Goal: Information Seeking & Learning: Check status

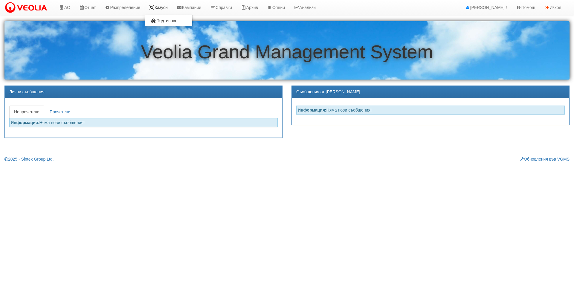
click at [165, 11] on link "Казуси" at bounding box center [159, 7] width 28 height 15
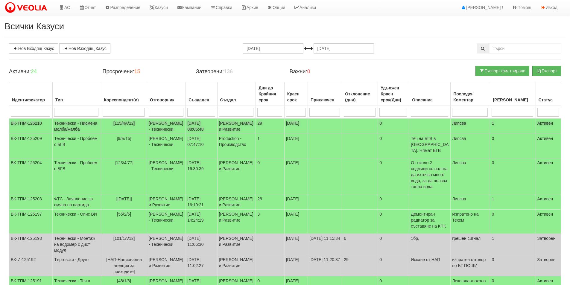
click at [174, 134] on td "Дончо Дончев - Технически" at bounding box center [166, 126] width 39 height 16
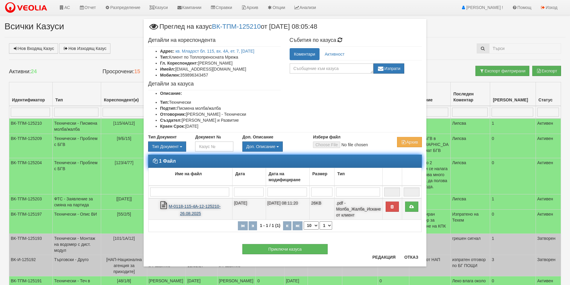
click at [202, 207] on link "М-0118-115-4А-12-125210-26.08.2025" at bounding box center [195, 210] width 52 height 12
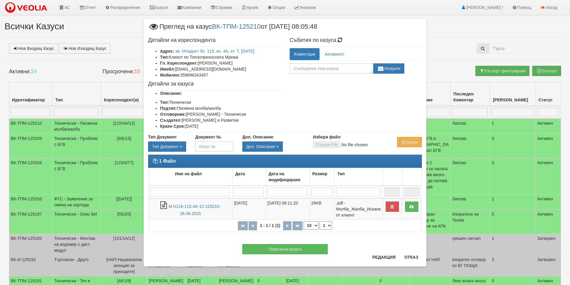
click at [130, 33] on div "× Преглед на казус ВК-ТПМ-125210 от 26/08/2025 08:05:48 Детайли на кореспондент…" at bounding box center [285, 141] width 350 height 282
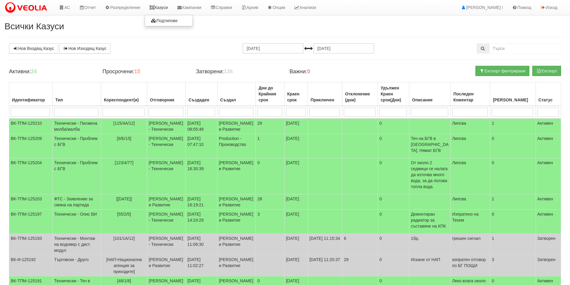
click at [161, 6] on link "Казуси" at bounding box center [159, 7] width 28 height 15
click at [162, 8] on link "Казуси" at bounding box center [159, 7] width 28 height 15
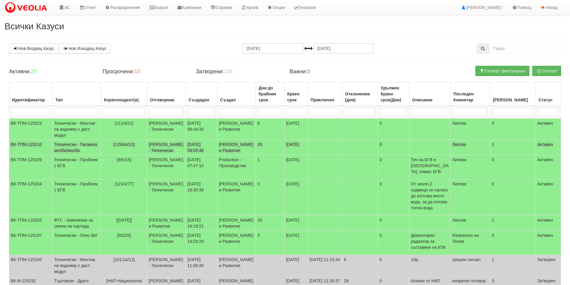
click at [121, 147] on span "[115/4А/12]" at bounding box center [124, 144] width 22 height 5
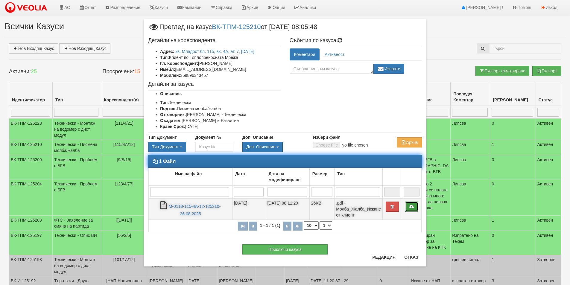
click at [412, 207] on icon at bounding box center [411, 207] width 5 height 4
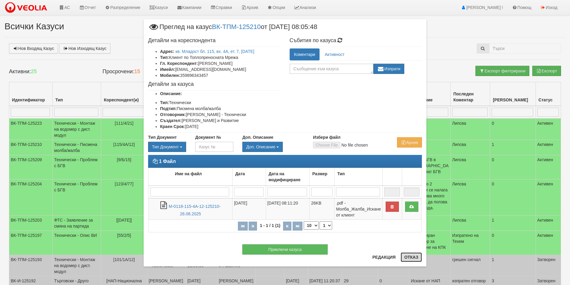
click at [416, 255] on button "Отказ" at bounding box center [411, 258] width 21 height 10
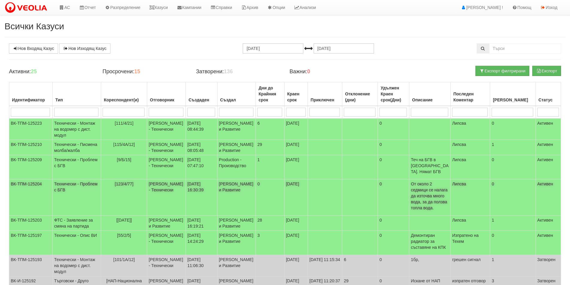
click at [191, 202] on td "25/08/2025 16:30:39" at bounding box center [201, 198] width 31 height 36
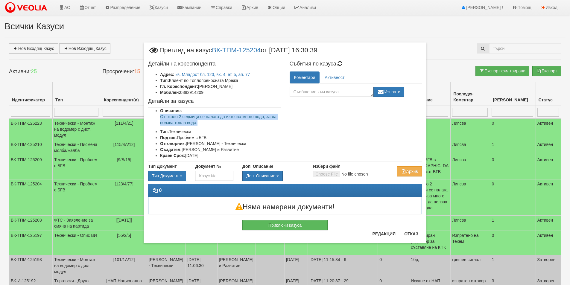
drag, startPoint x: 212, startPoint y: 126, endPoint x: 156, endPoint y: 116, distance: 57.1
click at [156, 116] on ul "Описание: От около 2 седмици се налага да източва много вода, за да ползва топл…" at bounding box center [214, 133] width 133 height 51
copy p "От около 2 седмици се налага да източва много вода, за да ползва топла вода."
click at [405, 230] on div "Приключи казуса" at bounding box center [285, 222] width 283 height 16
click at [413, 232] on button "Отказ" at bounding box center [411, 234] width 21 height 10
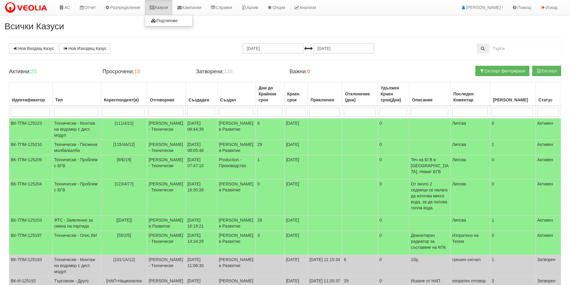
click at [167, 7] on link "Казуси" at bounding box center [159, 7] width 28 height 15
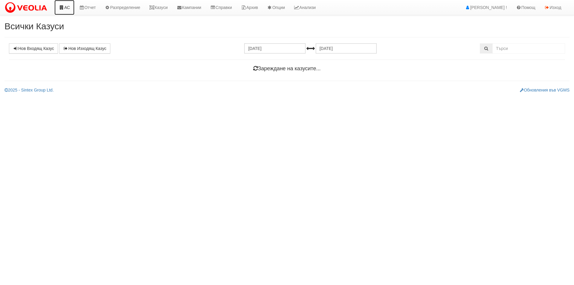
click at [66, 7] on link "АС" at bounding box center [64, 7] width 20 height 15
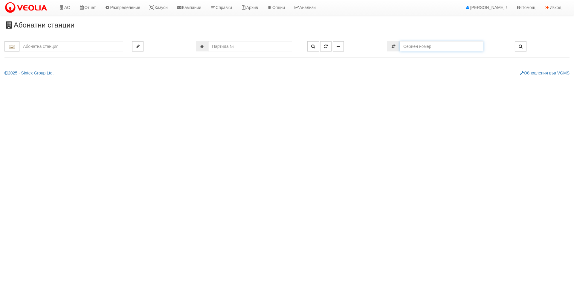
click at [439, 48] on input "number" at bounding box center [442, 46] width 84 height 10
paste input "62209219"
type input "62209219"
type input "121/1 - "ВЕОЛИЯ ЕНЕРДЖИ ВАРНА " ЕАД"
type input "4493"
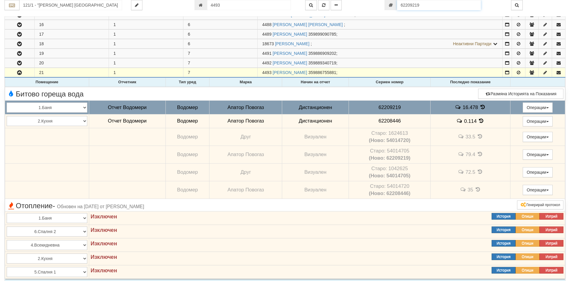
scroll to position [346, 0]
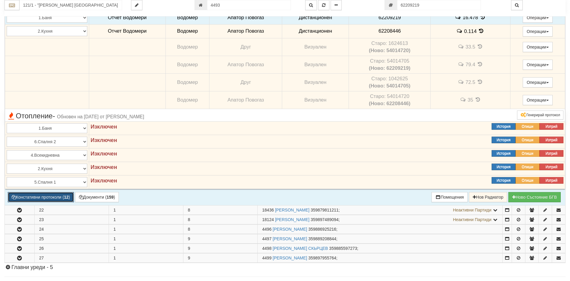
click at [35, 196] on button "Констативни протоколи ( 12 )" at bounding box center [41, 197] width 66 height 10
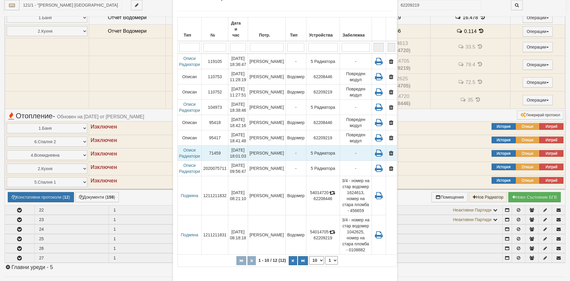
scroll to position [59, 0]
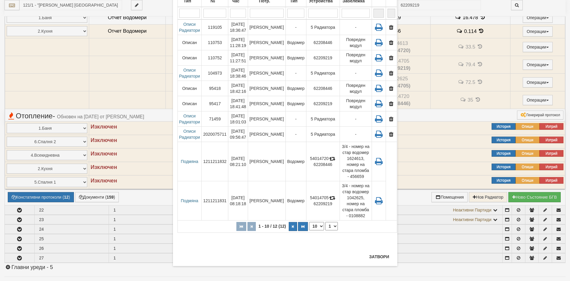
click at [380, 251] on div "× Констативни протоколи Тип № Дата и час Потр. Тип Устройства Забележка 1 - 10 …" at bounding box center [285, 111] width 224 height 310
click at [381, 252] on button "Затвори" at bounding box center [379, 257] width 27 height 10
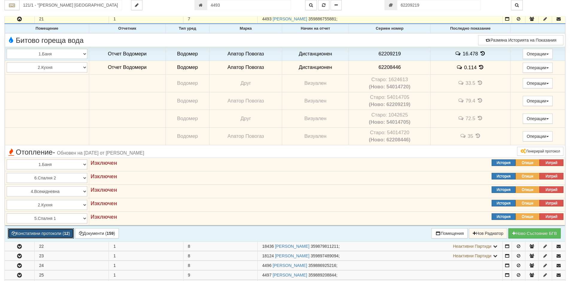
scroll to position [257, 0]
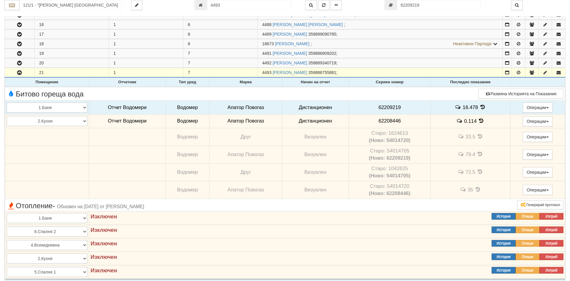
click at [479, 106] on icon at bounding box center [482, 106] width 7 height 5
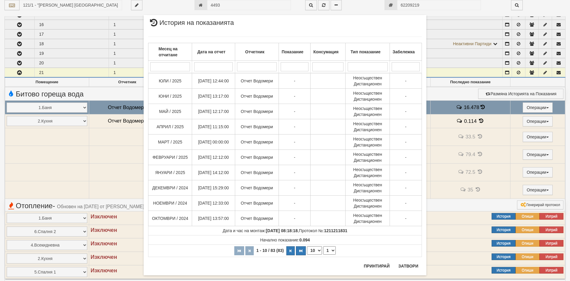
click at [400, 262] on div "Месец на отчитане Дата на отчет Отчетник Показание Консумация Тип показание Заб…" at bounding box center [285, 147] width 274 height 232
click at [532, 112] on div "× История на показанията Месец на отчитане Дата на отчет Отчетник Показание Кон…" at bounding box center [285, 140] width 570 height 281
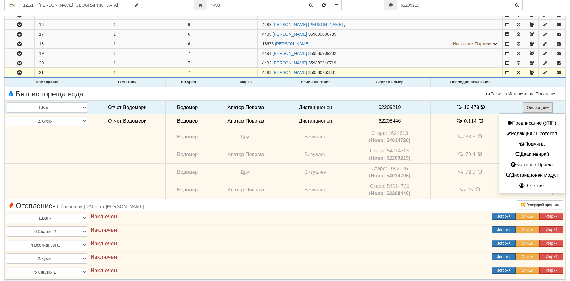
click at [524, 104] on button "Операции" at bounding box center [538, 107] width 30 height 10
click at [528, 142] on button "Подмяна" at bounding box center [532, 143] width 62 height 7
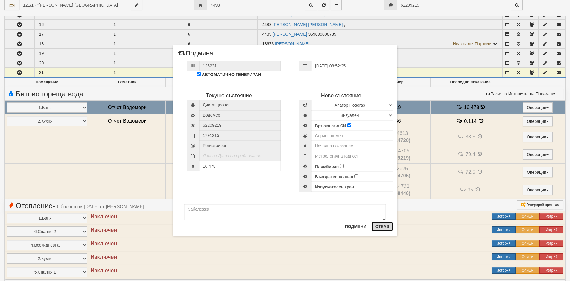
click at [389, 225] on button "Отказ" at bounding box center [382, 226] width 21 height 10
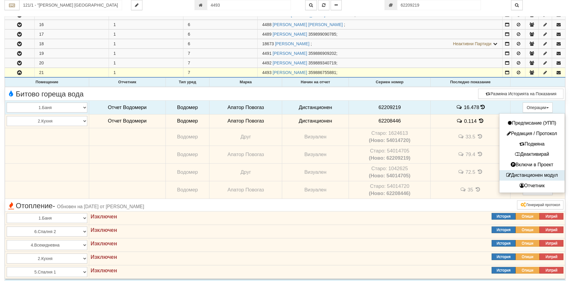
click at [524, 172] on button "Дистанционен модул" at bounding box center [532, 174] width 62 height 7
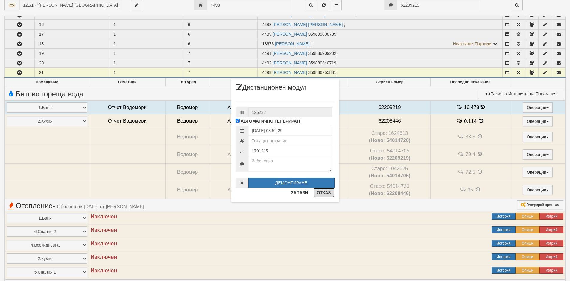
click at [327, 191] on button "Отказ" at bounding box center [323, 193] width 21 height 10
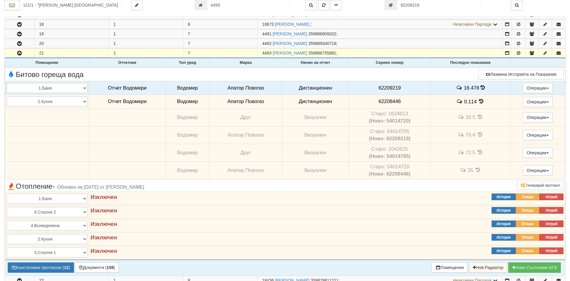
scroll to position [287, 0]
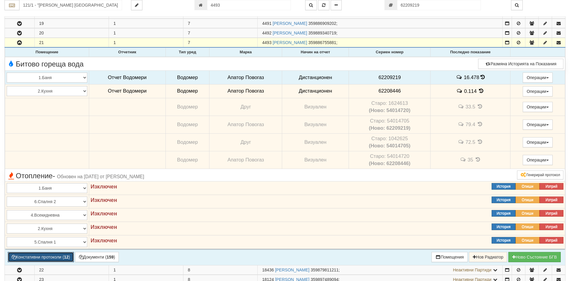
click at [59, 256] on button "Констативни протоколи ( 12 )" at bounding box center [41, 257] width 66 height 10
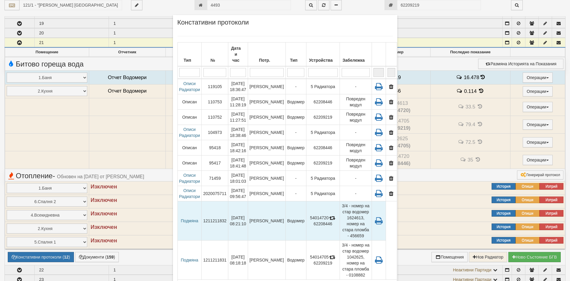
scroll to position [54, 0]
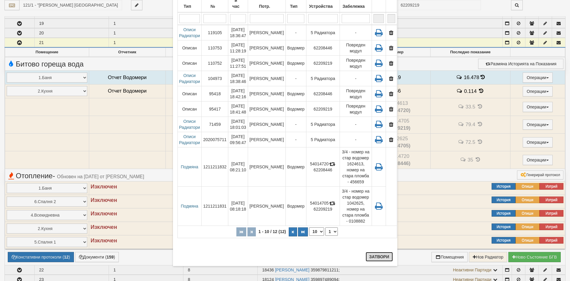
click at [378, 255] on button "Затвори" at bounding box center [379, 257] width 27 height 10
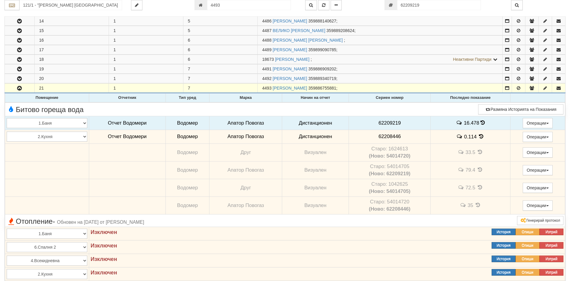
scroll to position [227, 0]
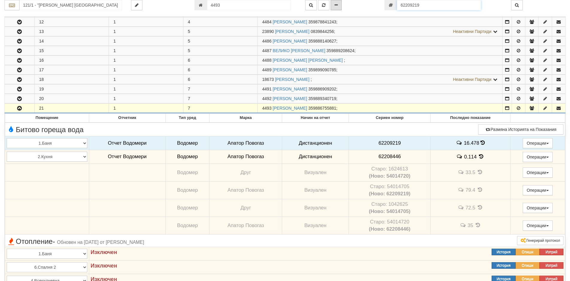
drag, startPoint x: 427, startPoint y: 7, endPoint x: 337, endPoint y: 4, distance: 89.8
click at [337, 4] on div "121/1 - "ВЕОЛИЯ ЕНЕРДЖИ ВАРНА " ЕАД 4493" at bounding box center [285, 5] width 570 height 10
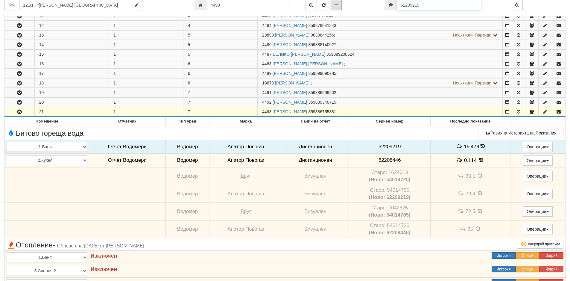
paste input "36572153"
type input "36572153"
type input "122/6,7 - "ТЕХЕМ СЪРВИСИС" ЕООД"
type input "18920"
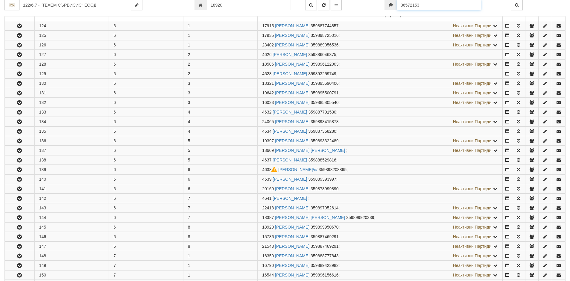
scroll to position [319, 0]
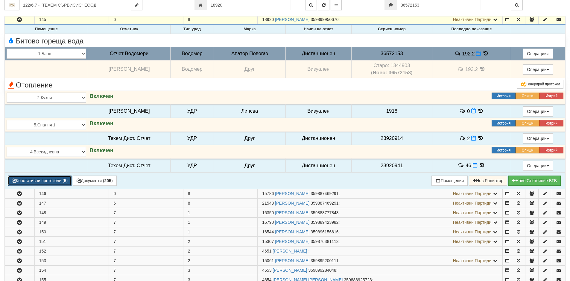
click at [47, 181] on button "Констативни протоколи ( 5 )" at bounding box center [40, 180] width 64 height 10
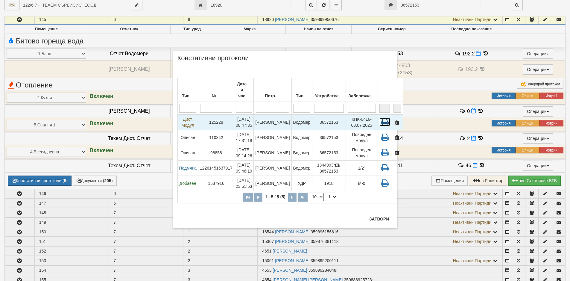
click at [379, 118] on icon at bounding box center [384, 122] width 11 height 8
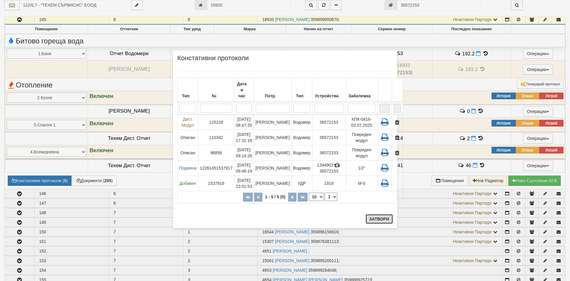
click at [378, 220] on button "Затвори" at bounding box center [379, 219] width 27 height 10
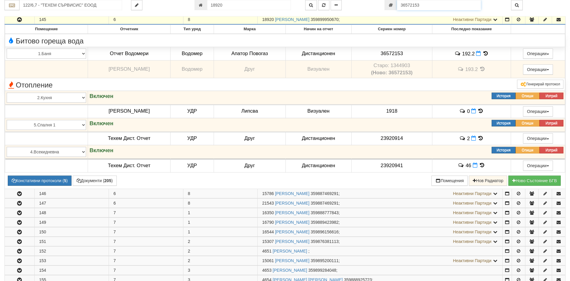
drag, startPoint x: 455, startPoint y: 4, endPoint x: 367, endPoint y: 4, distance: 87.7
click at [369, 4] on div "122/6,7 - "ТЕХЕМ СЪРВИСИС" ЕООД 18920" at bounding box center [285, 5] width 570 height 10
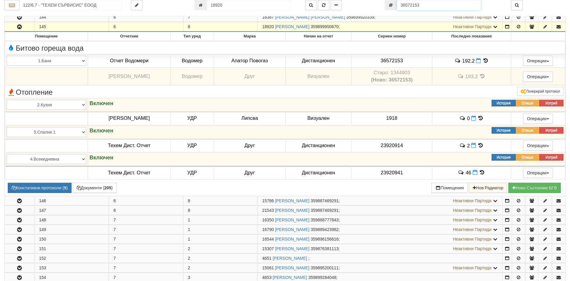
paste input "79736238"
type input "79736238"
type input "115/9 - "ВЕОЛИЯ ЕНЕРДЖИ ВАРНА " ЕАД"
type input "3634"
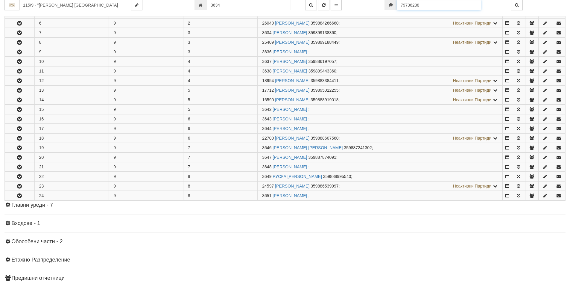
scroll to position [176, 0]
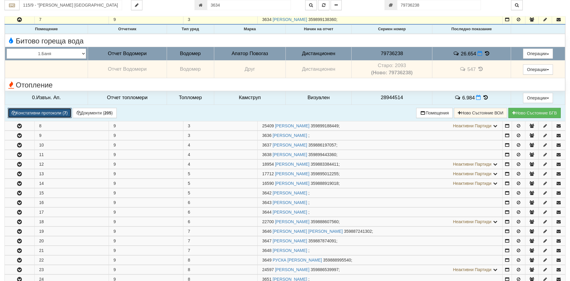
click at [49, 110] on button "Констативни протоколи ( 7 )" at bounding box center [40, 113] width 64 height 10
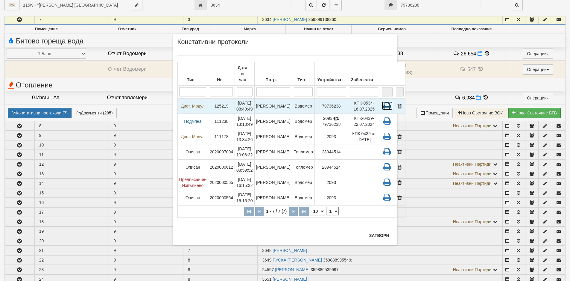
click at [382, 101] on icon at bounding box center [387, 105] width 11 height 8
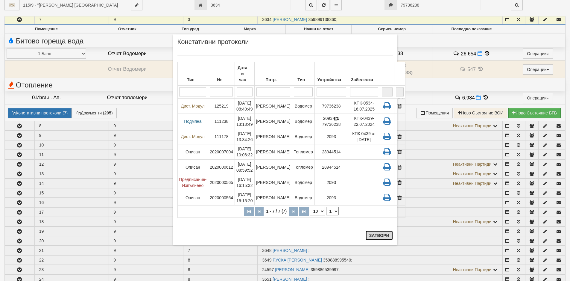
click at [373, 232] on button "Затвори" at bounding box center [379, 235] width 27 height 10
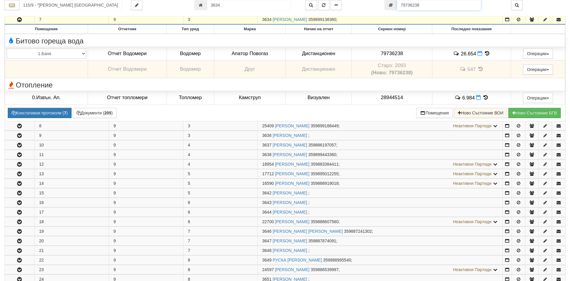
drag, startPoint x: 433, startPoint y: 1, endPoint x: 367, endPoint y: 8, distance: 65.9
click at [367, 8] on div "115/9 - "ВЕОЛИЯ ЕНЕРДЖИ ВАРНА " ЕАД 3634" at bounding box center [285, 5] width 570 height 10
paste input "65104166"
type input "65104166"
type input "143/2,3 - "ВЕОЛИЯ ЕНЕРДЖИ ВАРНА " ЕАД"
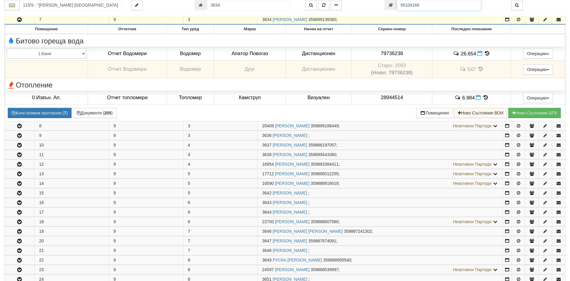
type input "25417"
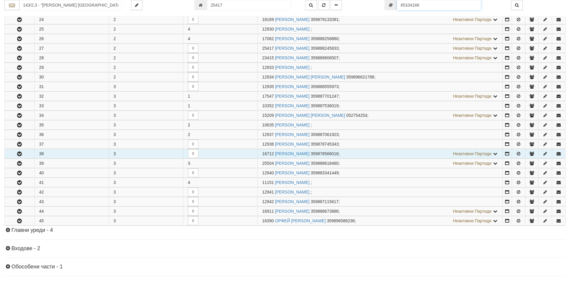
scroll to position [223, 0]
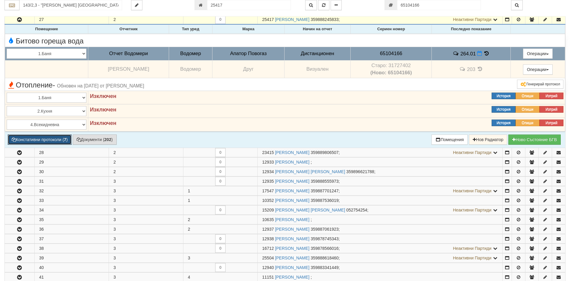
click at [53, 137] on button "Констативни протоколи ( 7 )" at bounding box center [40, 139] width 64 height 10
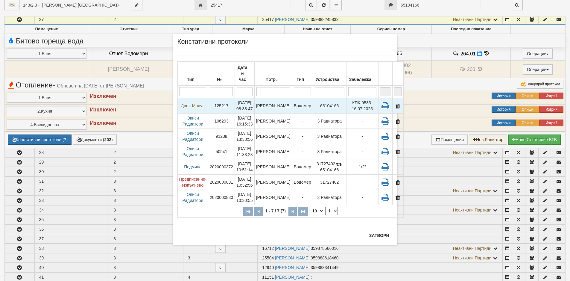
click at [196, 101] on td "Дист. Модул" at bounding box center [192, 106] width 31 height 16
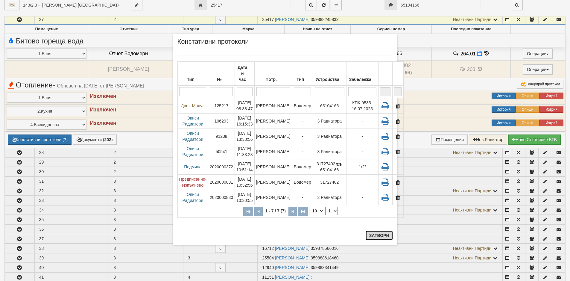
click at [380, 235] on button "Затвори" at bounding box center [379, 235] width 27 height 10
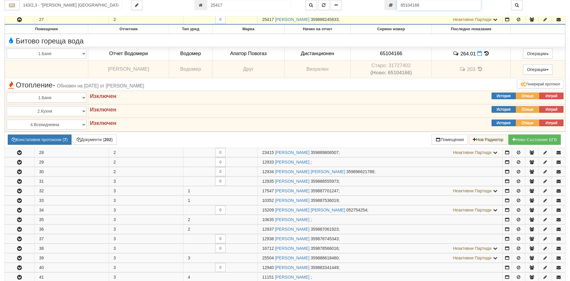
drag, startPoint x: 421, startPoint y: 8, endPoint x: 364, endPoint y: 8, distance: 56.8
click at [364, 8] on div "143/2,3 - "ВЕОЛИЯ ЕНЕРДЖИ ВАРНА " ЕАД 25417" at bounding box center [285, 5] width 570 height 10
paste input "1464320"
type input "61464320"
type input "230/3 - "ВЕОЛИЯ ЕНЕРДЖИ ВАРНА " ЕАД"
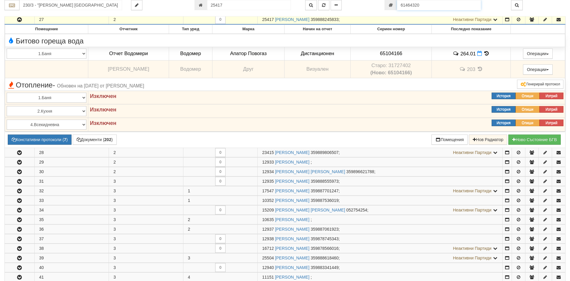
type input "20989"
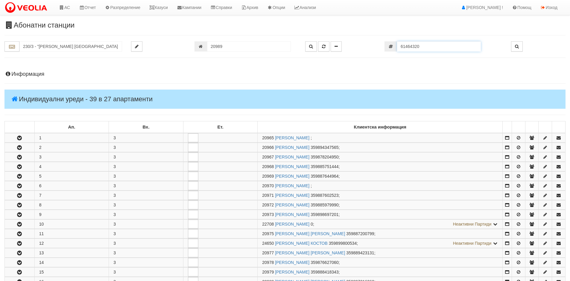
scroll to position [257, 0]
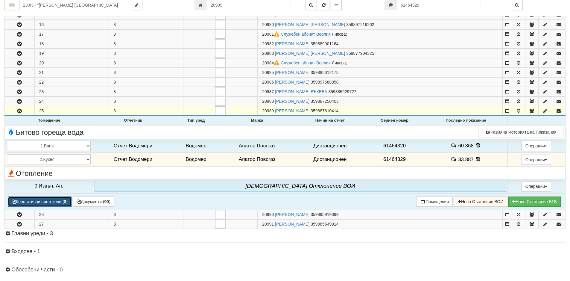
click at [33, 204] on button "Констативни протоколи ( 8 )" at bounding box center [40, 201] width 64 height 10
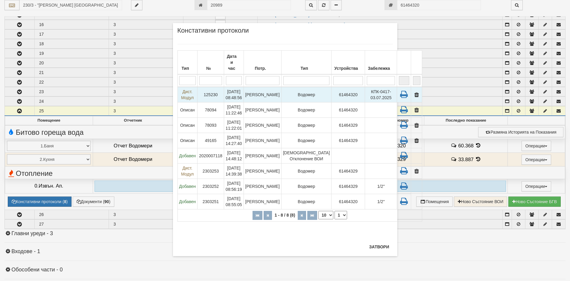
click at [209, 90] on td "125230" at bounding box center [210, 95] width 27 height 16
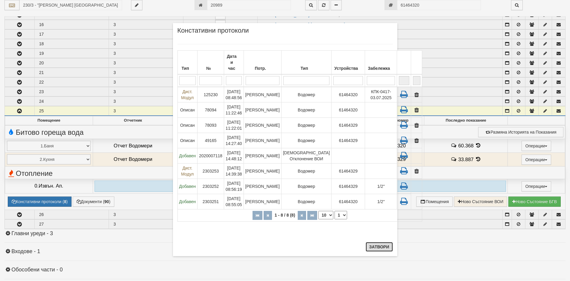
click at [382, 245] on button "Затвори" at bounding box center [379, 247] width 27 height 10
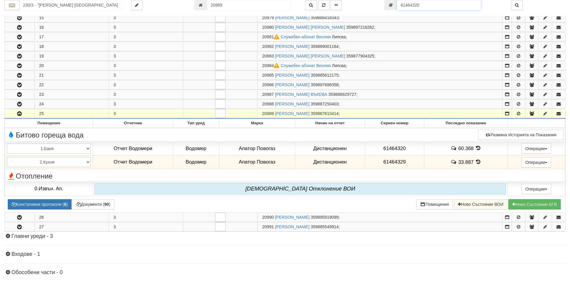
scroll to position [250, 0]
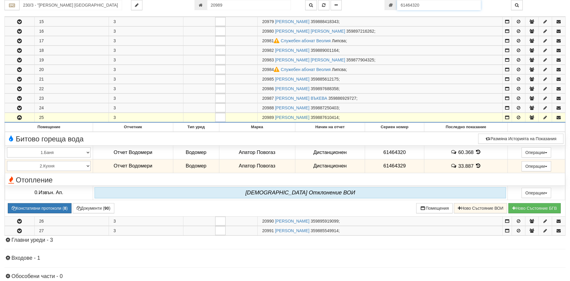
drag, startPoint x: 428, startPoint y: 8, endPoint x: 384, endPoint y: 5, distance: 43.8
click at [384, 5] on div "61464320" at bounding box center [443, 5] width 118 height 10
paste input "803206"
type input "61803206"
type input "230/2 - "ВЕОЛИЯ ЕНЕРДЖИ ВАРНА " ЕАД"
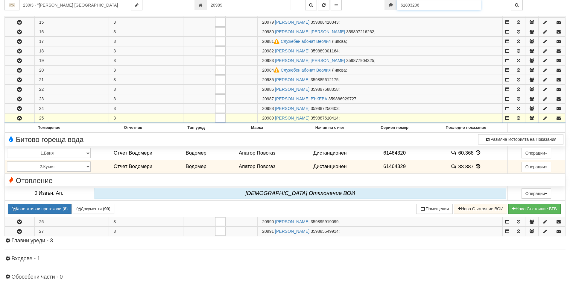
type input "20950"
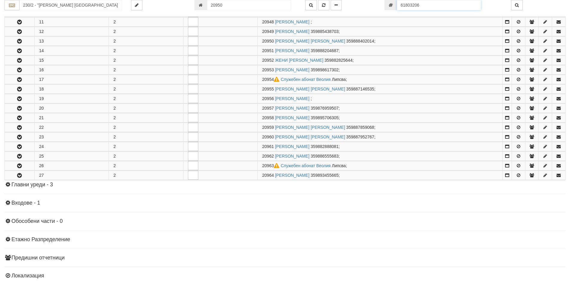
scroll to position [233, 0]
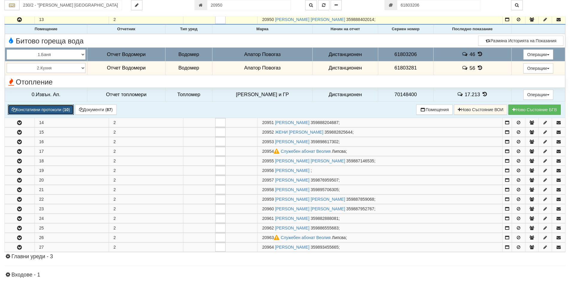
click at [43, 113] on button "Констативни протоколи ( 10 )" at bounding box center [41, 109] width 66 height 10
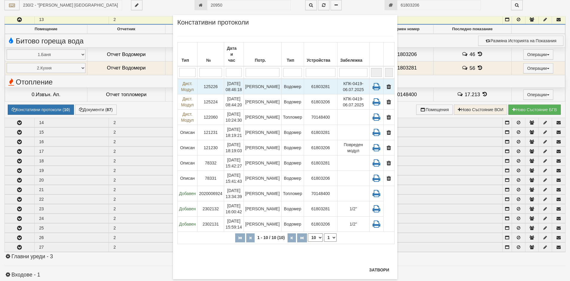
click at [191, 83] on td "Дист. Модул" at bounding box center [187, 87] width 20 height 16
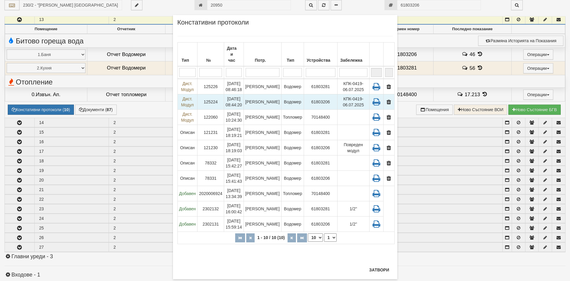
click at [189, 95] on td "Дист. Модул" at bounding box center [187, 101] width 20 height 15
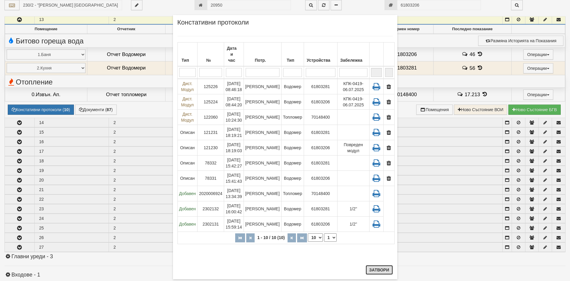
drag, startPoint x: 385, startPoint y: 267, endPoint x: 399, endPoint y: 238, distance: 32.3
click at [385, 267] on button "Затвори" at bounding box center [379, 270] width 27 height 10
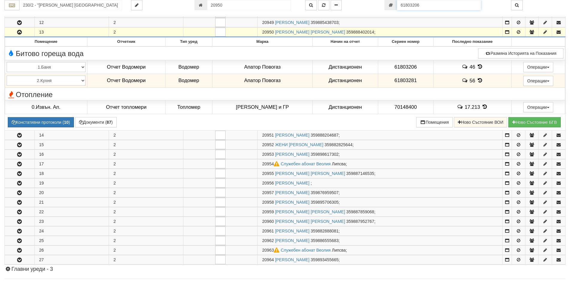
drag, startPoint x: 440, startPoint y: 1, endPoint x: 361, endPoint y: 4, distance: 78.7
click at [361, 4] on div "230/2 - "ВЕОЛИЯ ЕНЕРДЖИ ВАРНА " ЕАД 20950" at bounding box center [285, 5] width 570 height 10
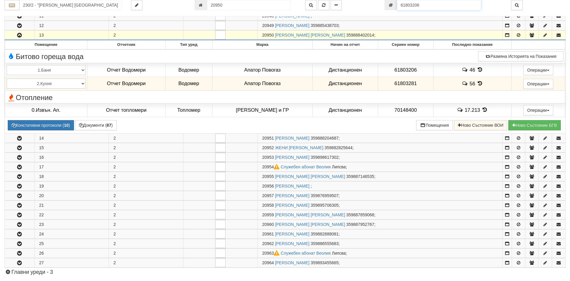
paste input "46469"
type input "61464696"
type input "230/1 - "ВЕОЛИЯ ЕНЕРДЖИ ВАРНА " ЕАД"
type input "20900"
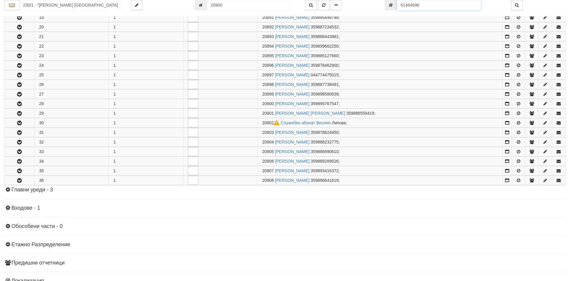
scroll to position [343, 0]
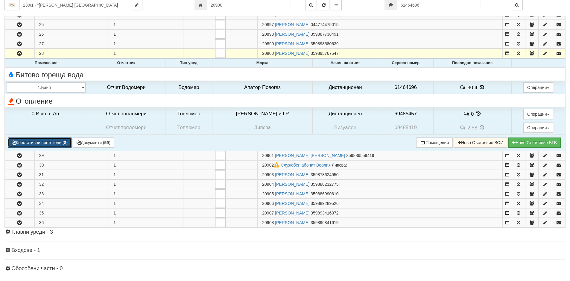
click at [40, 142] on button "Констативни протоколи ( 8 )" at bounding box center [40, 142] width 64 height 10
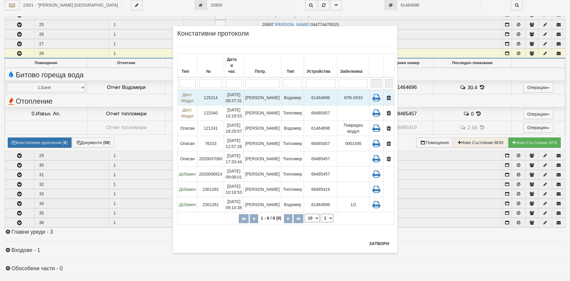
click at [193, 95] on td "Дист. Модул" at bounding box center [187, 98] width 20 height 16
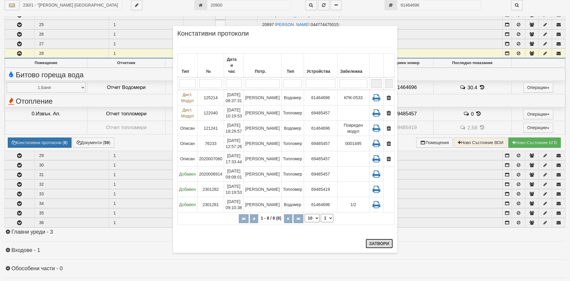
click at [390, 244] on button "Затвори" at bounding box center [379, 243] width 27 height 10
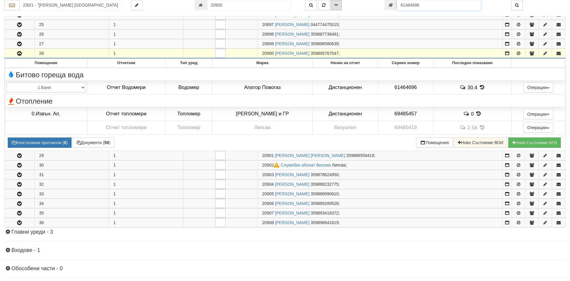
drag, startPoint x: 433, startPoint y: 5, endPoint x: 331, endPoint y: 10, distance: 101.5
click at [331, 9] on div "230/1 - "ВЕОЛИЯ ЕНЕРДЖИ ВАРНА " ЕАД 20900" at bounding box center [285, 5] width 570 height 10
paste input "024174"
type input "61024174"
type input "20901"
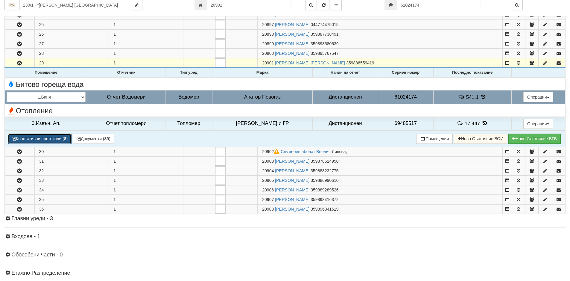
click at [39, 140] on button "Констативни протоколи ( 8 )" at bounding box center [40, 138] width 64 height 10
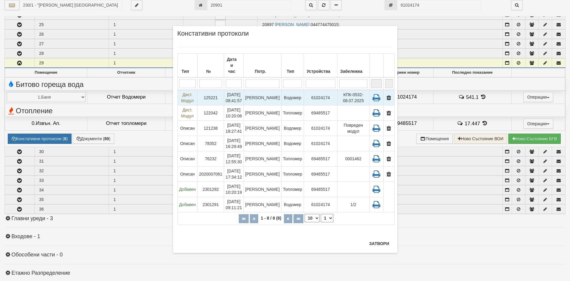
click at [182, 93] on td "Дист. Модул" at bounding box center [187, 98] width 20 height 16
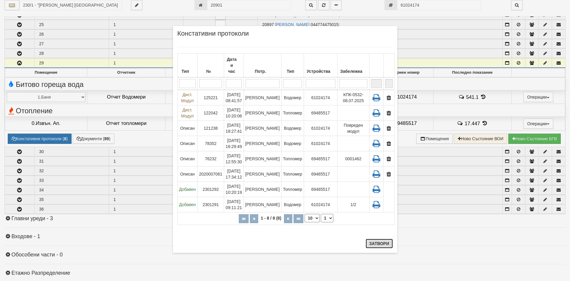
click at [381, 242] on button "Затвори" at bounding box center [379, 243] width 27 height 10
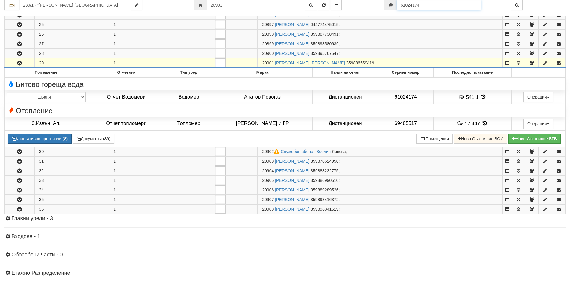
scroll to position [333, 0]
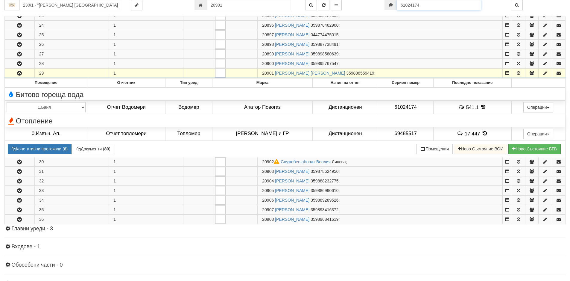
drag, startPoint x: 389, startPoint y: 4, endPoint x: 386, endPoint y: 5, distance: 3.0
click at [386, 5] on div "61024174" at bounding box center [443, 5] width 118 height 10
paste input "464710"
type input "61464710"
type input "20903"
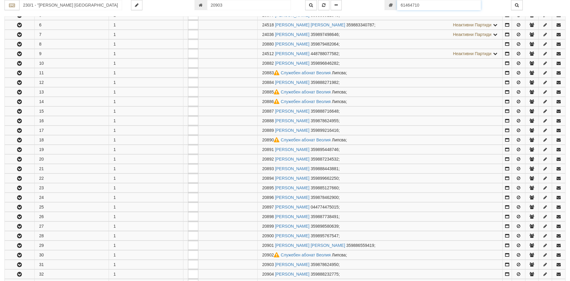
scroll to position [343, 0]
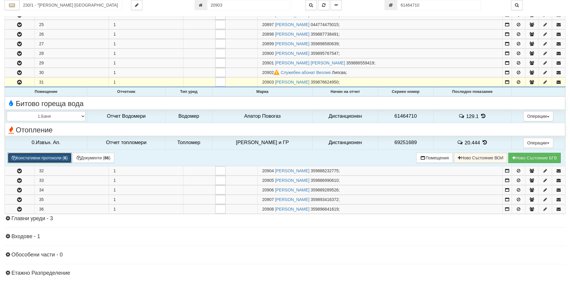
click at [25, 157] on button "Констативни протоколи ( 6 )" at bounding box center [40, 158] width 64 height 10
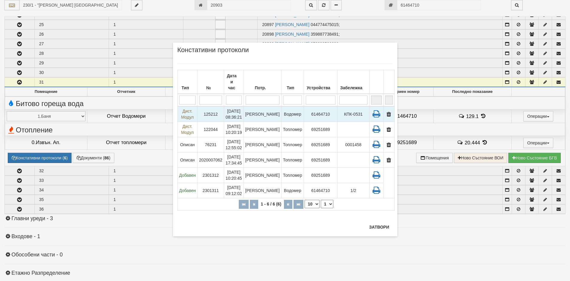
click at [191, 111] on td "Дист. Модул" at bounding box center [187, 114] width 20 height 16
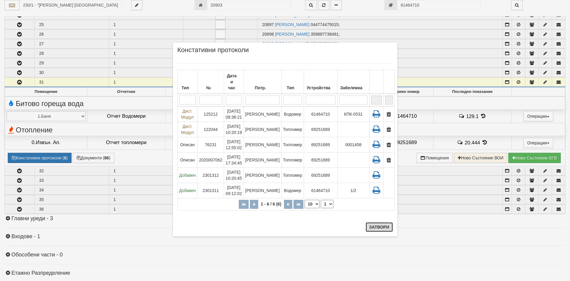
click at [387, 229] on button "Затвори" at bounding box center [379, 227] width 27 height 10
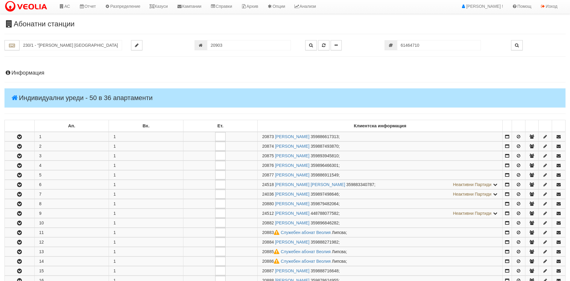
scroll to position [0, 0]
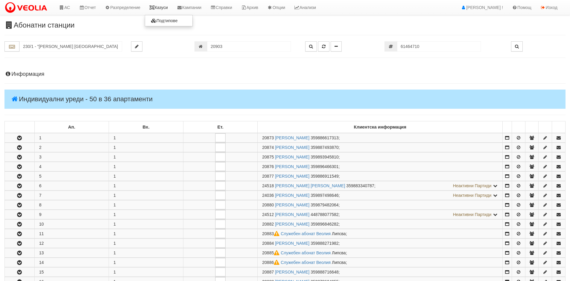
click at [172, 7] on link "Казуси" at bounding box center [159, 7] width 28 height 15
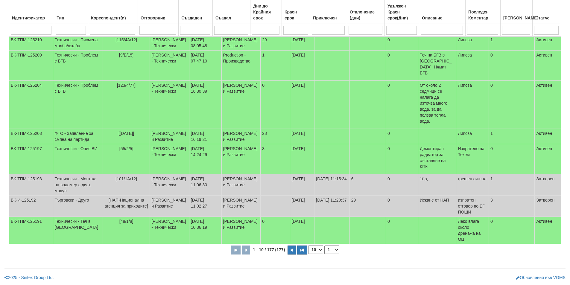
scroll to position [126, 0]
click at [291, 253] on button "button" at bounding box center [292, 250] width 8 height 9
select select "2"
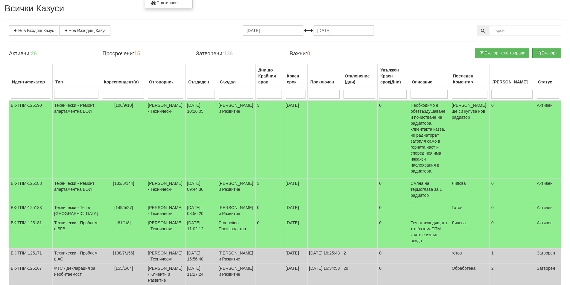
scroll to position [0, 0]
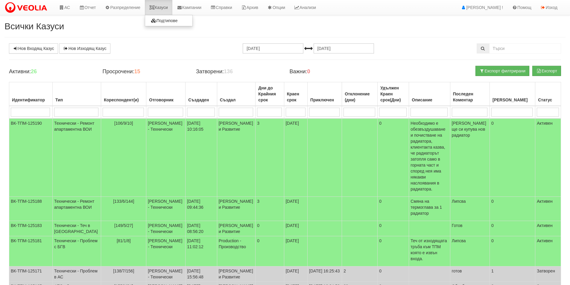
click at [155, 8] on icon at bounding box center [151, 7] width 5 height 4
